Goal: Manage account settings

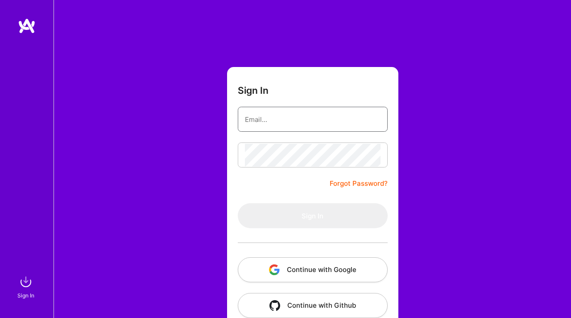
type input "[EMAIL_ADDRESS][DOMAIN_NAME]"
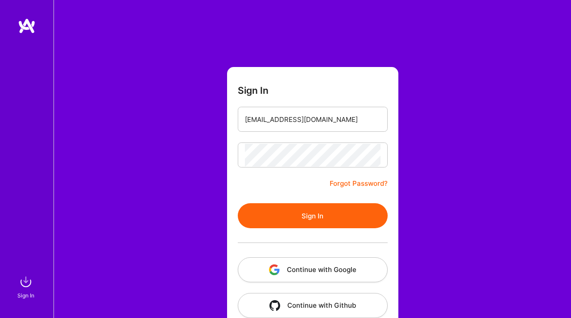
click at [256, 218] on button "Sign In" at bounding box center [313, 215] width 150 height 25
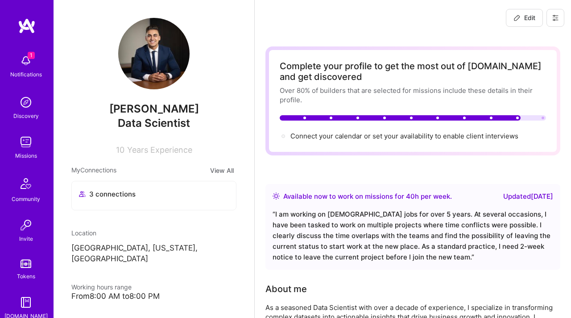
click at [25, 68] on img at bounding box center [26, 61] width 18 height 18
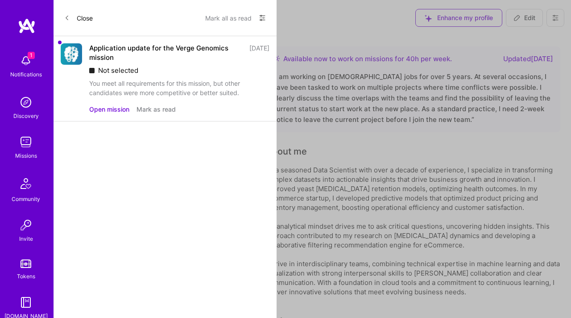
click at [153, 90] on div "You meet all requirements for this mission, but other candidates were more comp…" at bounding box center [179, 88] width 180 height 19
click at [151, 108] on button "Mark as read" at bounding box center [156, 108] width 39 height 9
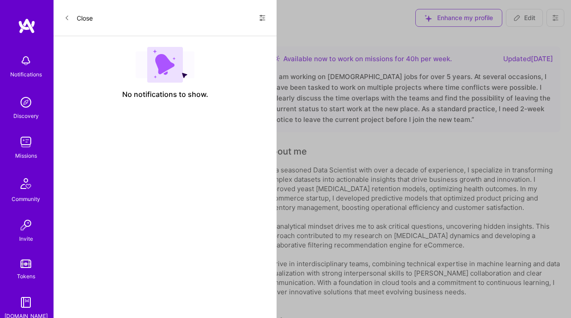
click at [72, 19] on button "Close" at bounding box center [78, 18] width 29 height 14
